Goal: Transaction & Acquisition: Purchase product/service

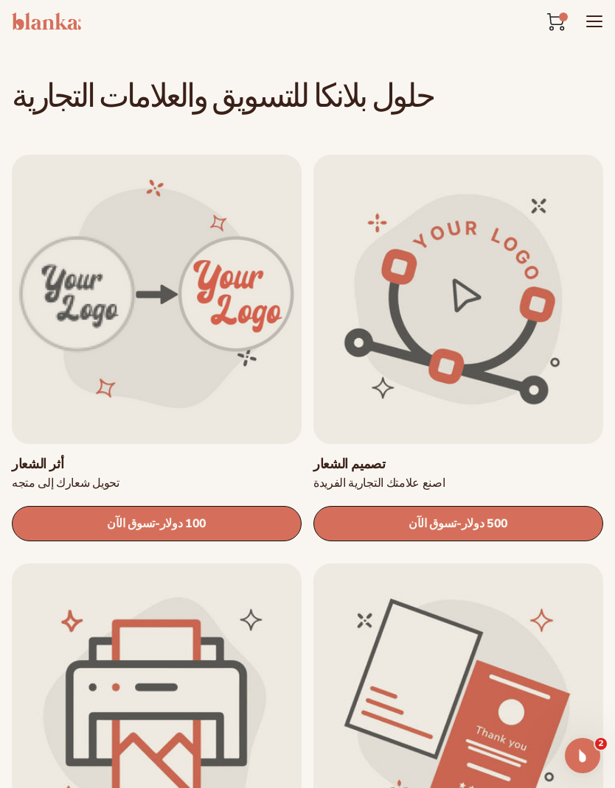
click at [362, 530] on link "تسوق الآن - السعر العادي 500 دولار Sale price $500 Regular price Unit price / p…" at bounding box center [458, 523] width 290 height 35
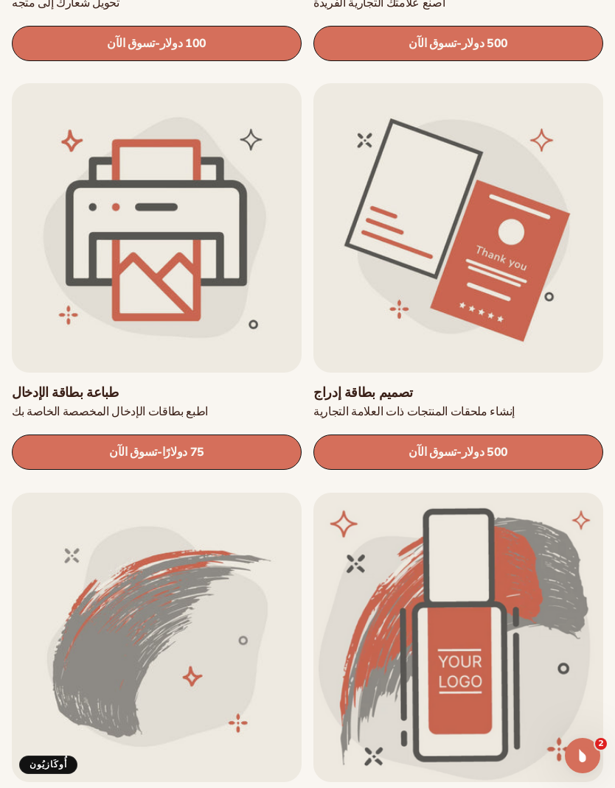
scroll to position [858, 0]
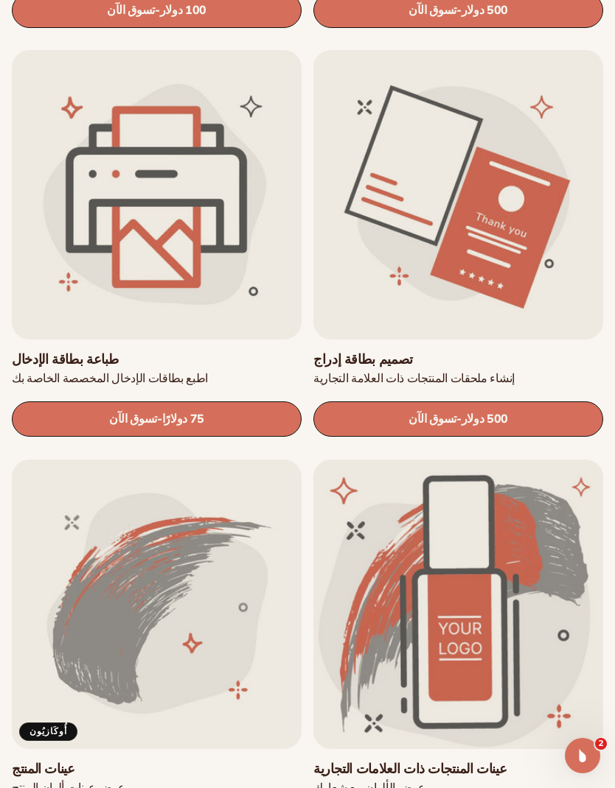
click at [576, 413] on link "تسوق الآن - السعر العادي 500 دولار Sale price $500 Regular price Unit price / p…" at bounding box center [458, 419] width 290 height 35
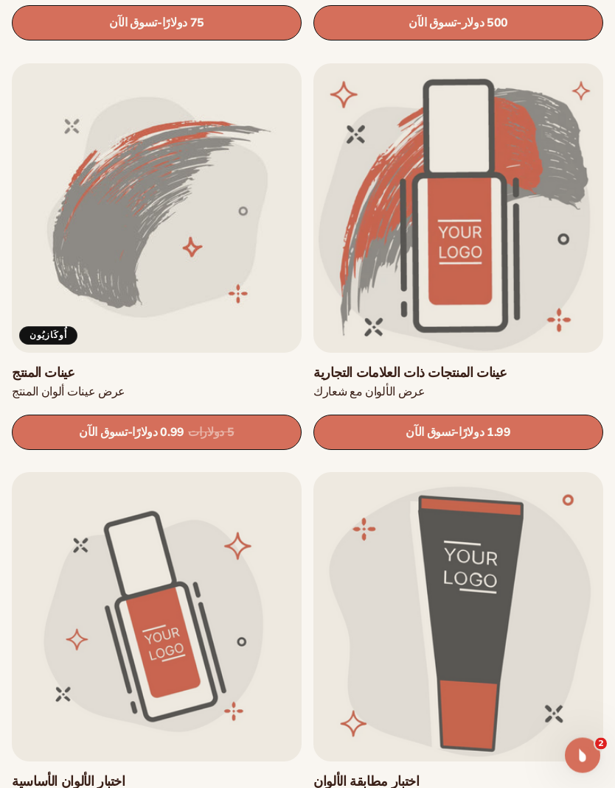
scroll to position [1255, 0]
click at [495, 428] on font "1.99 دولارًا" at bounding box center [484, 432] width 52 height 16
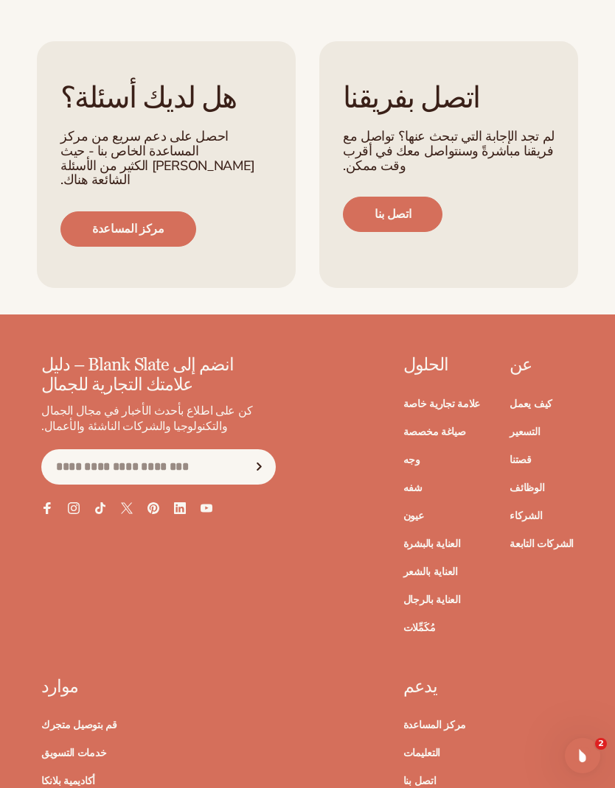
scroll to position [1805, 0]
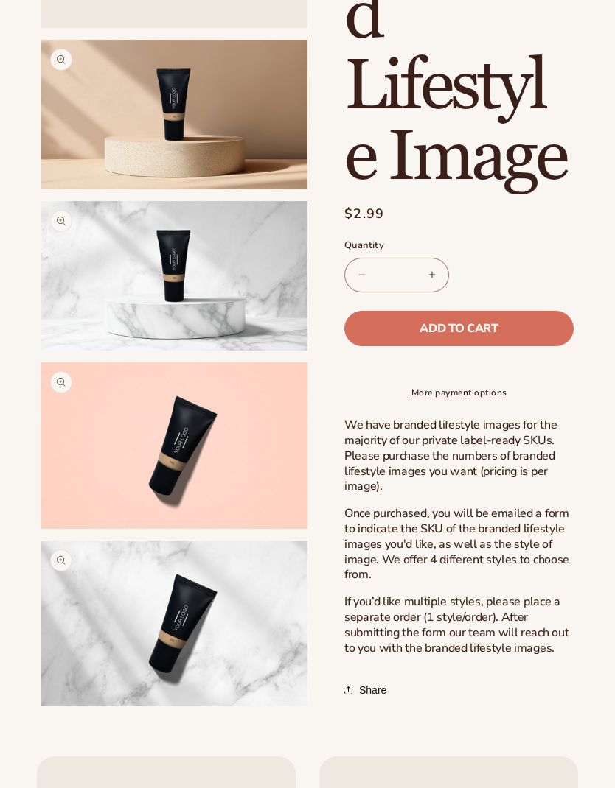
scroll to position [410, 0]
